Goal: Task Accomplishment & Management: Complete application form

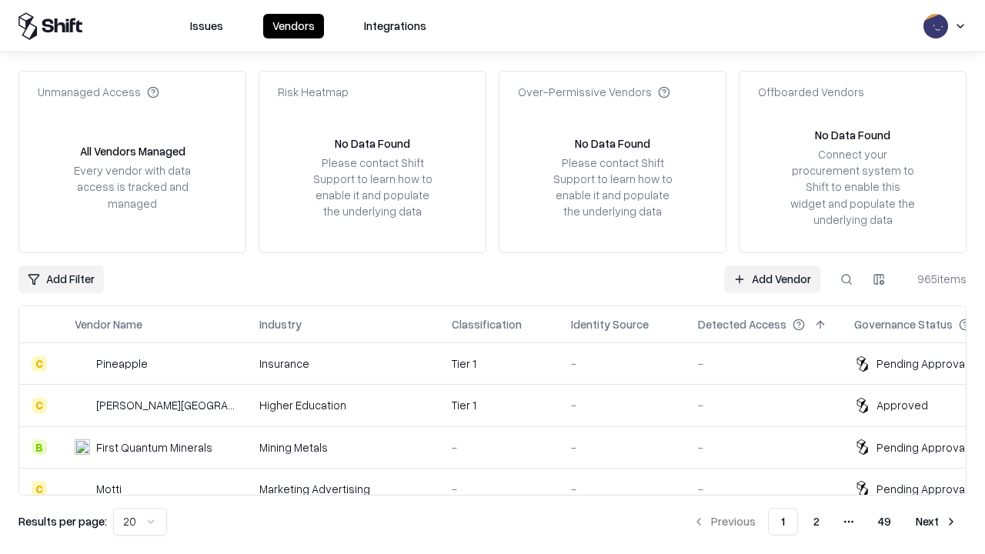
click at [772, 278] on link "Add Vendor" at bounding box center [772, 279] width 96 height 28
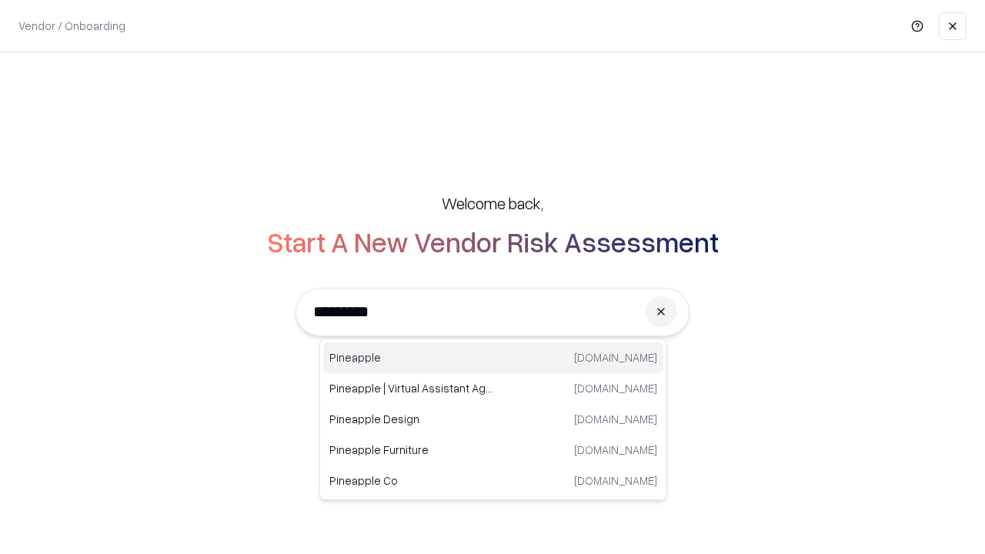
click at [493, 358] on div "Pineapple [DOMAIN_NAME]" at bounding box center [493, 357] width 340 height 31
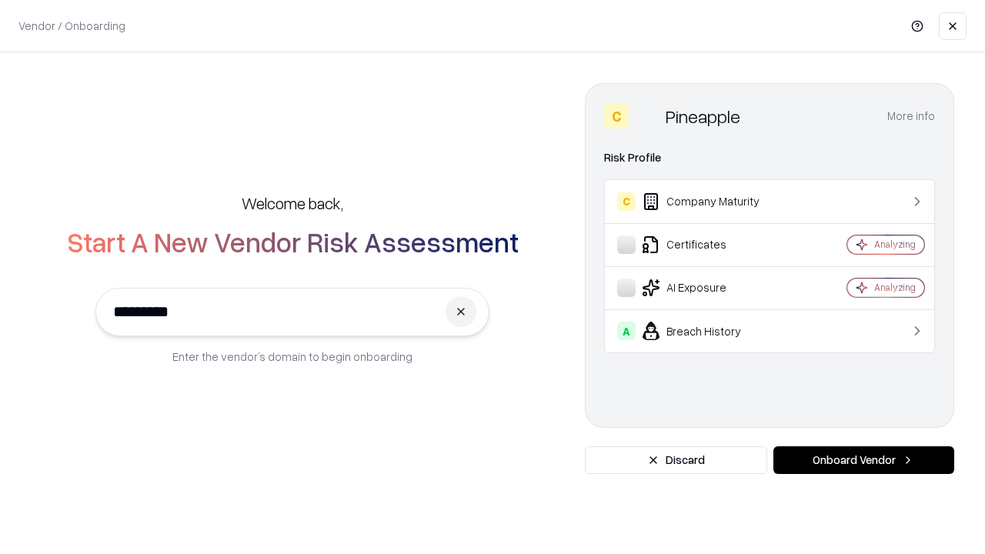
type input "*********"
click at [863, 460] on button "Onboard Vendor" at bounding box center [863, 460] width 181 height 28
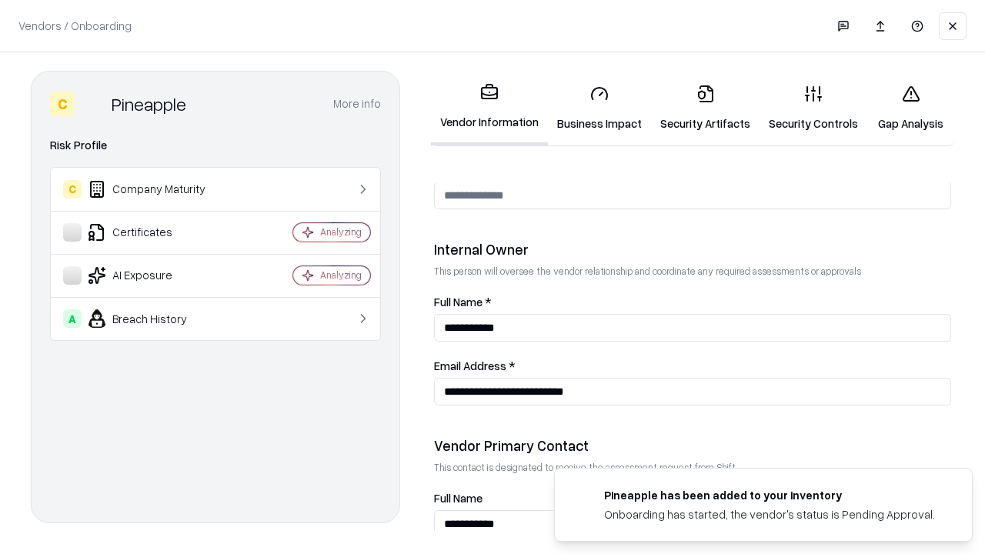
scroll to position [797, 0]
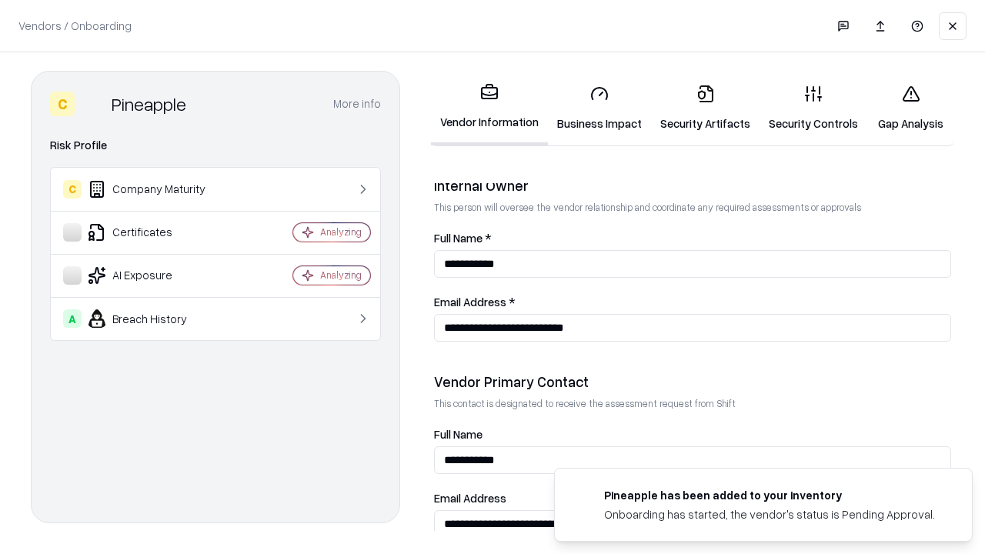
click at [705, 108] on link "Security Artifacts" at bounding box center [705, 108] width 108 height 72
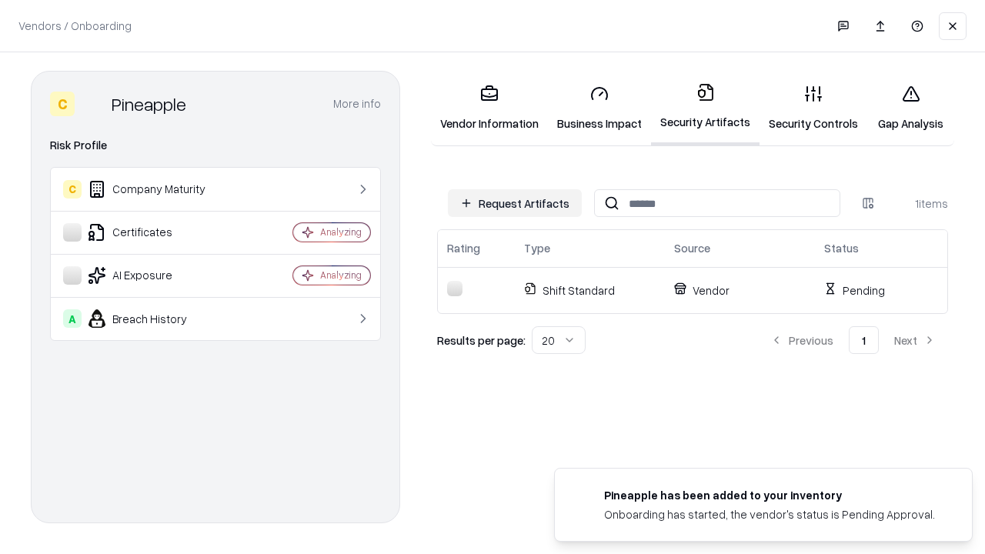
click at [515, 203] on button "Request Artifacts" at bounding box center [515, 203] width 134 height 28
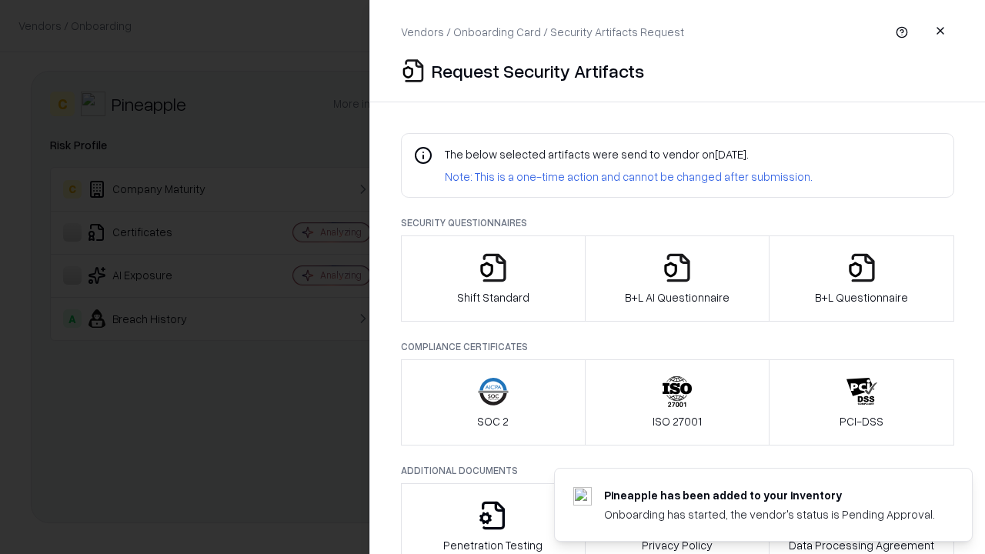
click at [861, 278] on icon "button" at bounding box center [861, 267] width 31 height 31
click at [676, 278] on icon "button" at bounding box center [677, 267] width 31 height 31
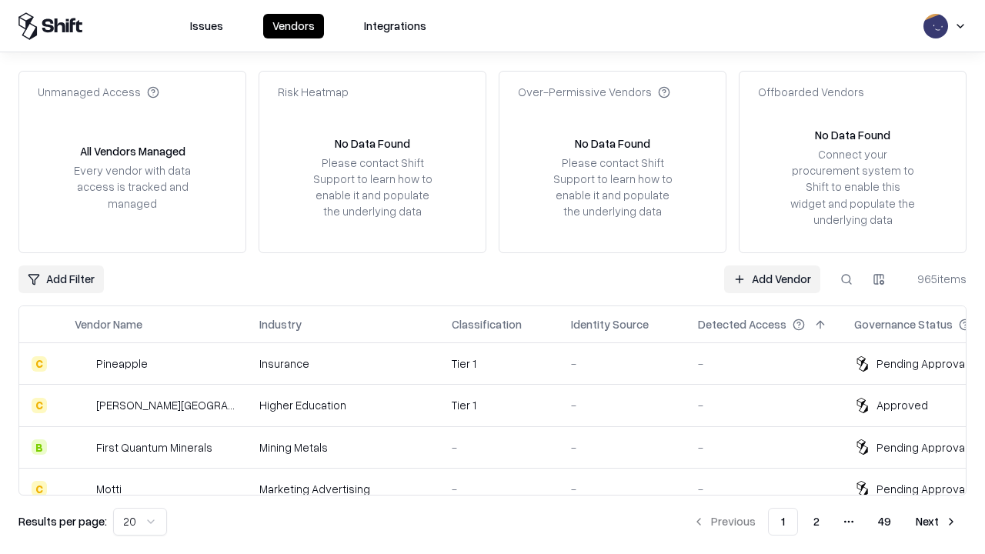
click at [772, 278] on link "Add Vendor" at bounding box center [772, 279] width 96 height 28
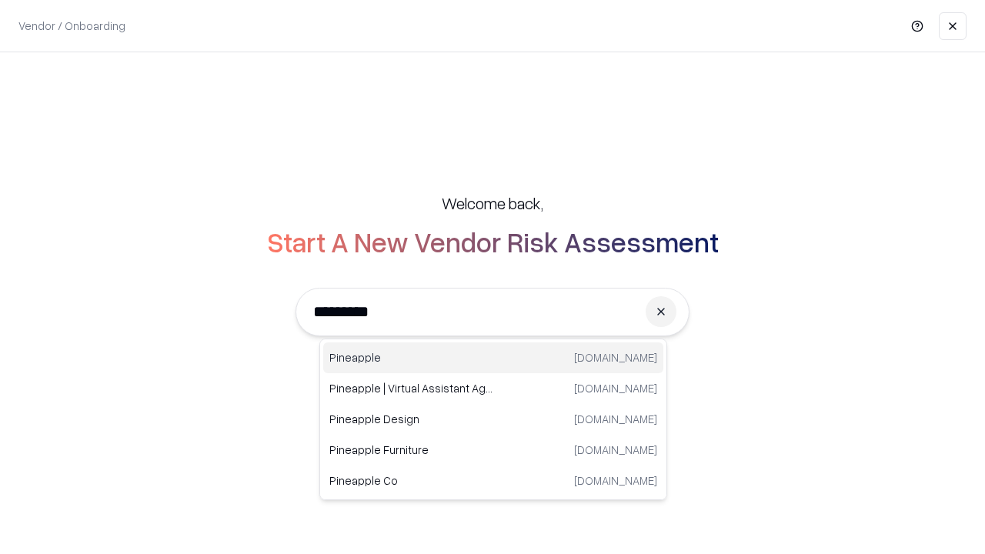
click at [493, 358] on div "Pineapple [DOMAIN_NAME]" at bounding box center [493, 357] width 340 height 31
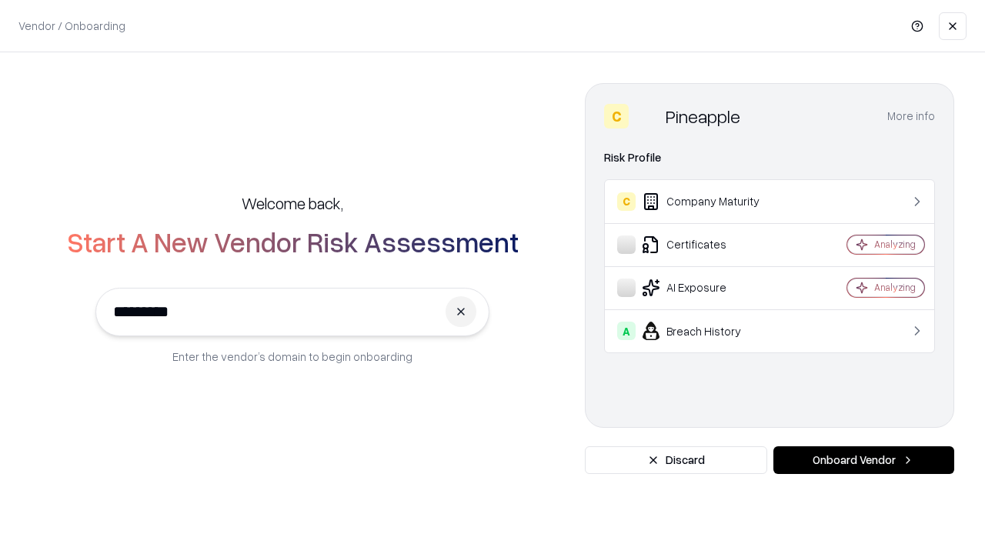
type input "*********"
click at [863, 460] on button "Onboard Vendor" at bounding box center [863, 460] width 181 height 28
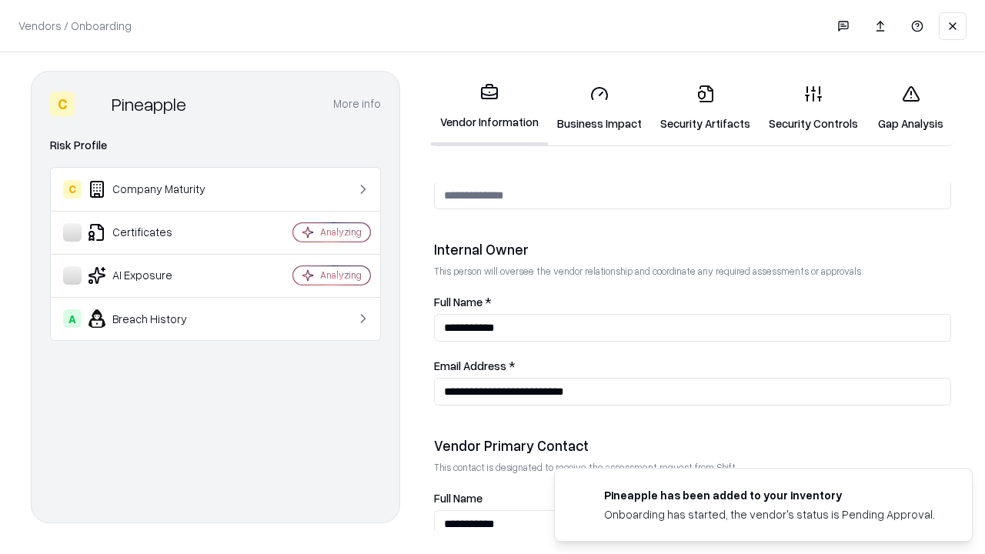
scroll to position [797, 0]
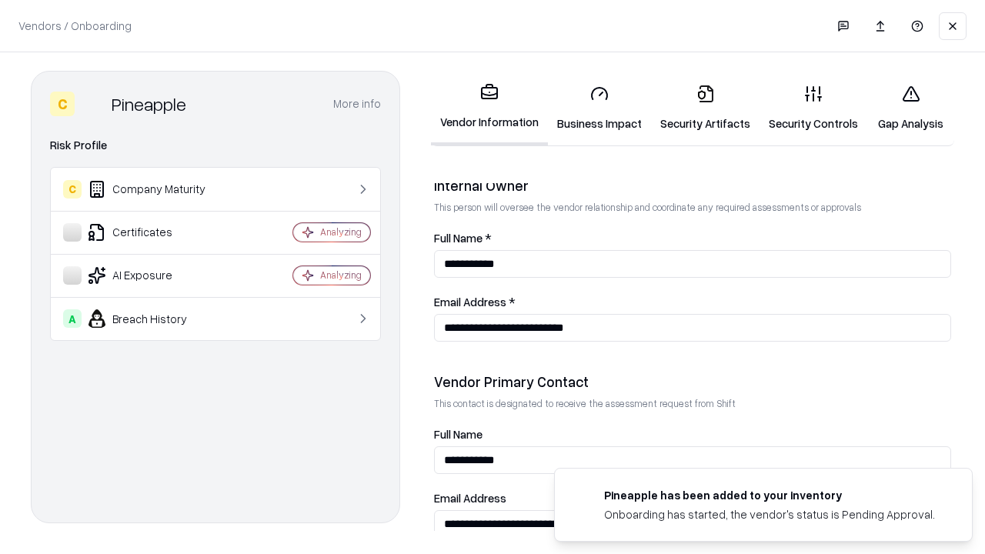
click at [910, 108] on link "Gap Analysis" at bounding box center [910, 108] width 87 height 72
